Goal: Share content

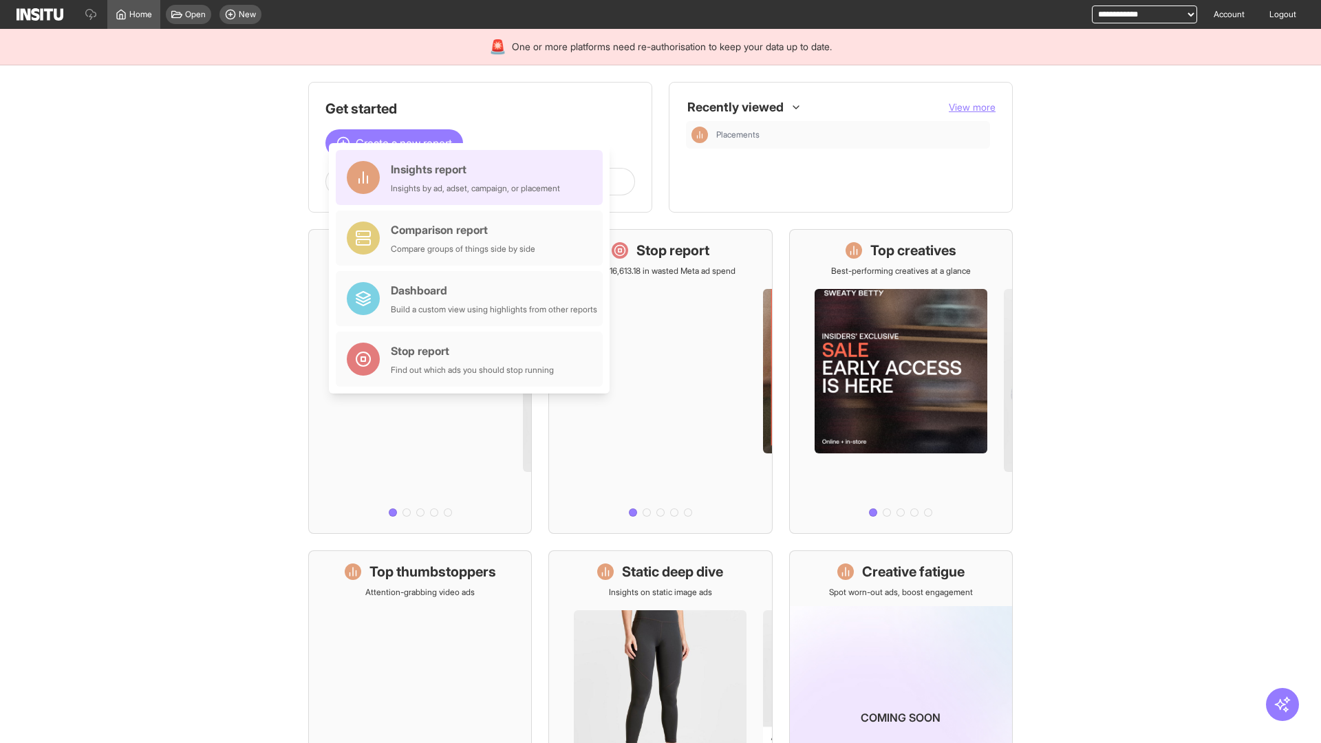
click at [473, 178] on div "Insights report Insights by ad, adset, campaign, or placement" at bounding box center [475, 177] width 169 height 33
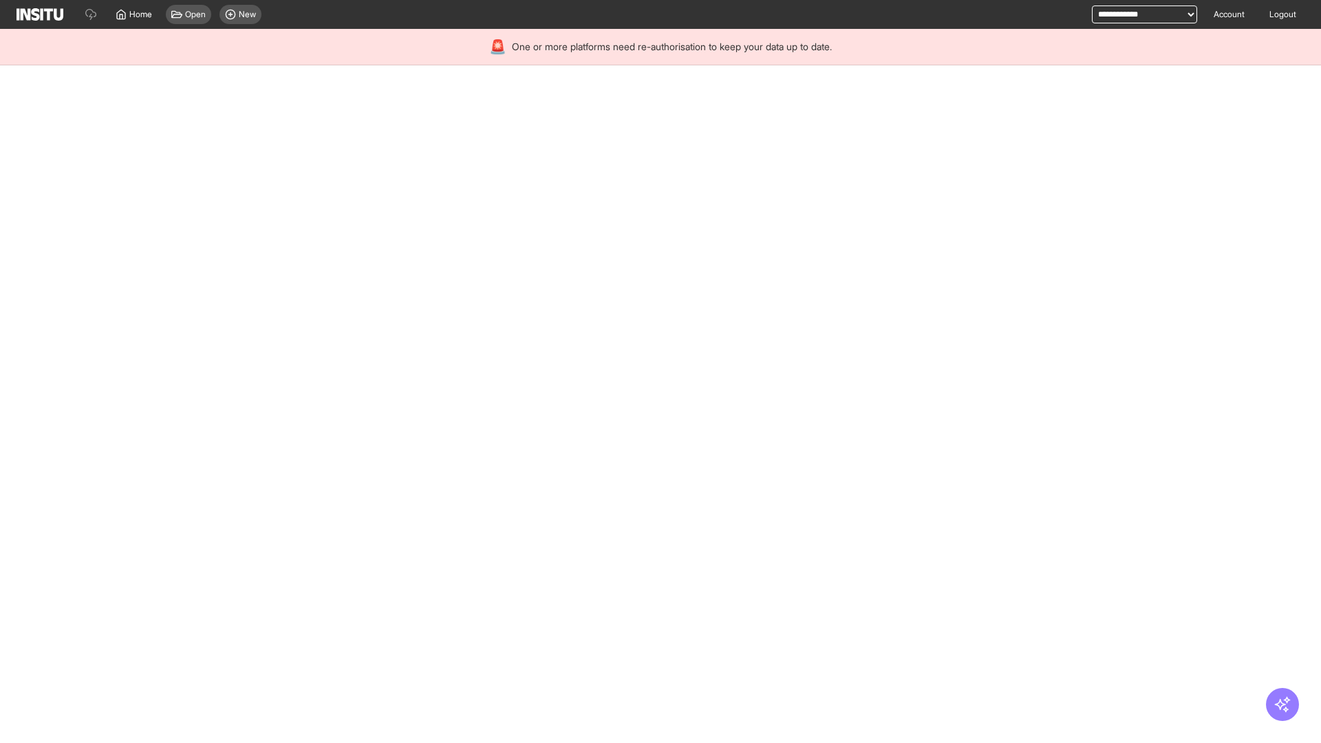
select select "**"
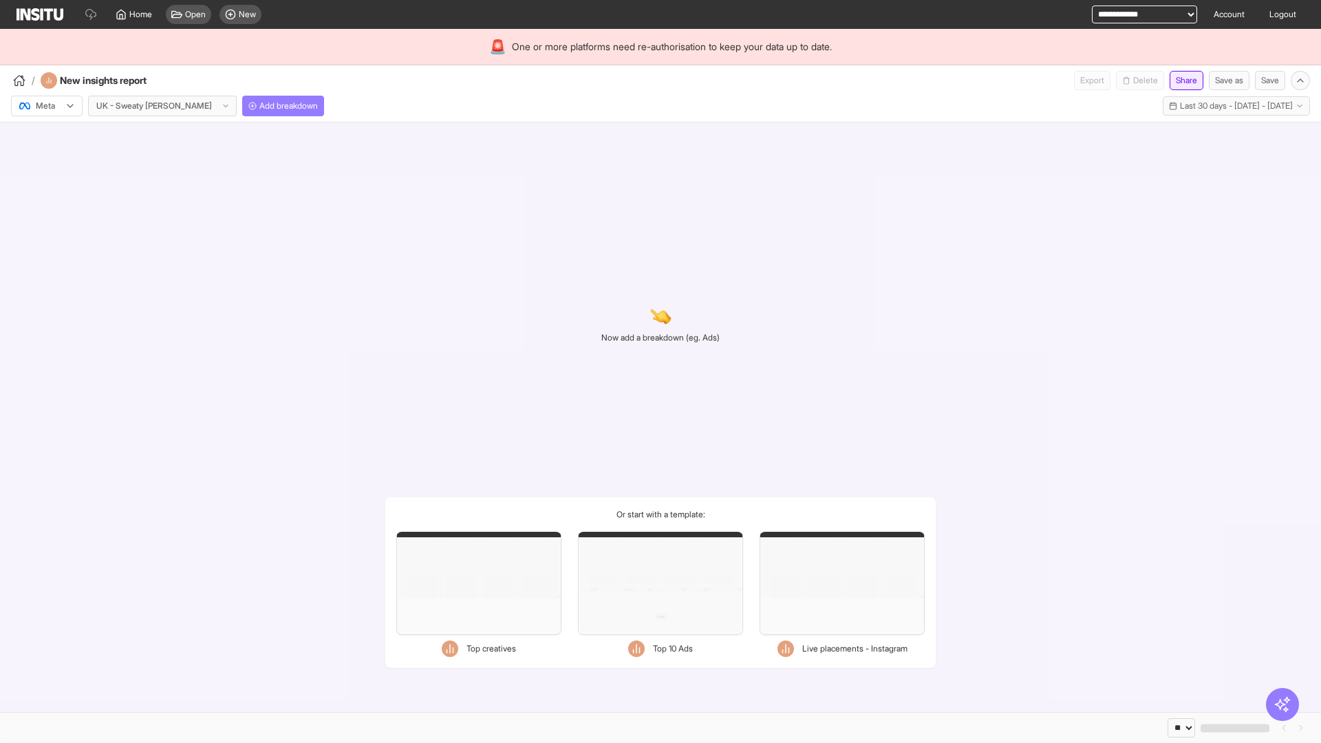
click at [1181, 81] on button "Share" at bounding box center [1187, 80] width 34 height 19
